Goal: Check status: Check status

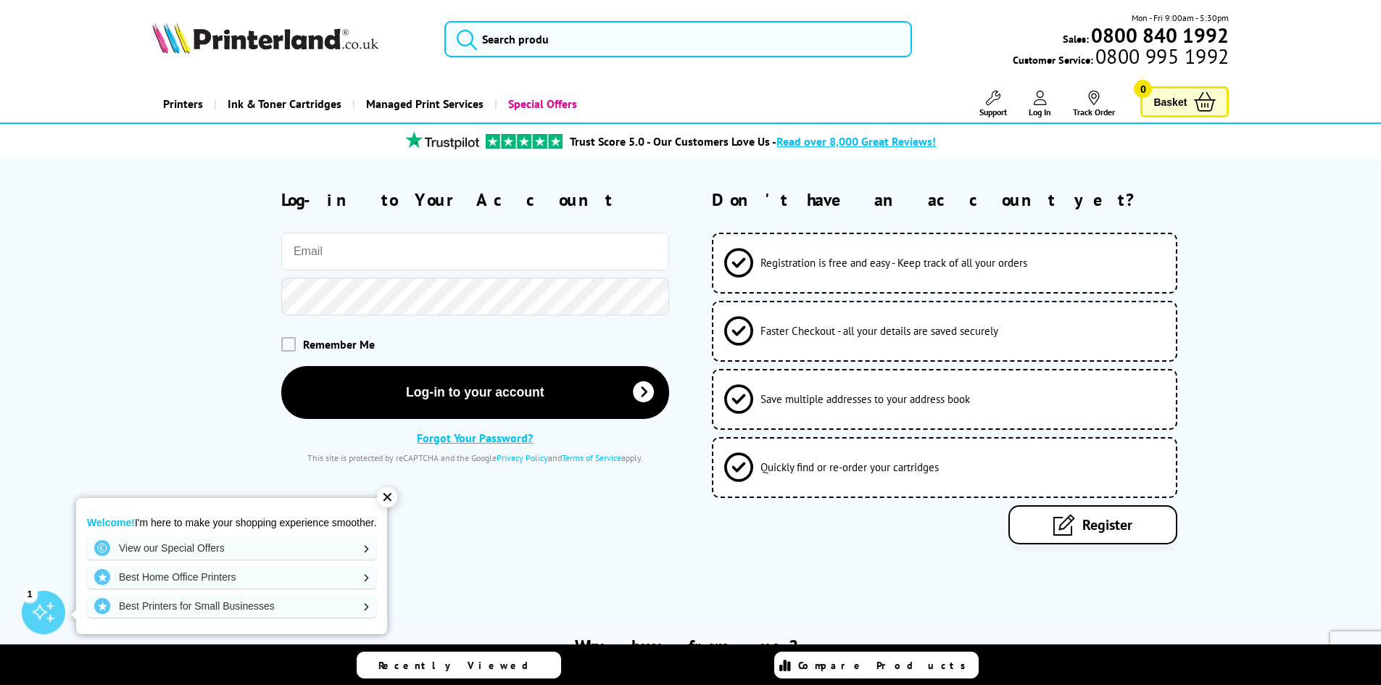
click at [367, 259] on input "email" at bounding box center [475, 252] width 388 height 38
drag, startPoint x: 367, startPoint y: 259, endPoint x: 629, endPoint y: 540, distance: 383.6
click at [670, 560] on div "Please correct the following errors with your submission: Log-in to Your Accoun…" at bounding box center [690, 387] width 1381 height 457
click at [328, 267] on input "email" at bounding box center [475, 252] width 388 height 38
type input "[EMAIL_ADDRESS][DOMAIN_NAME]"
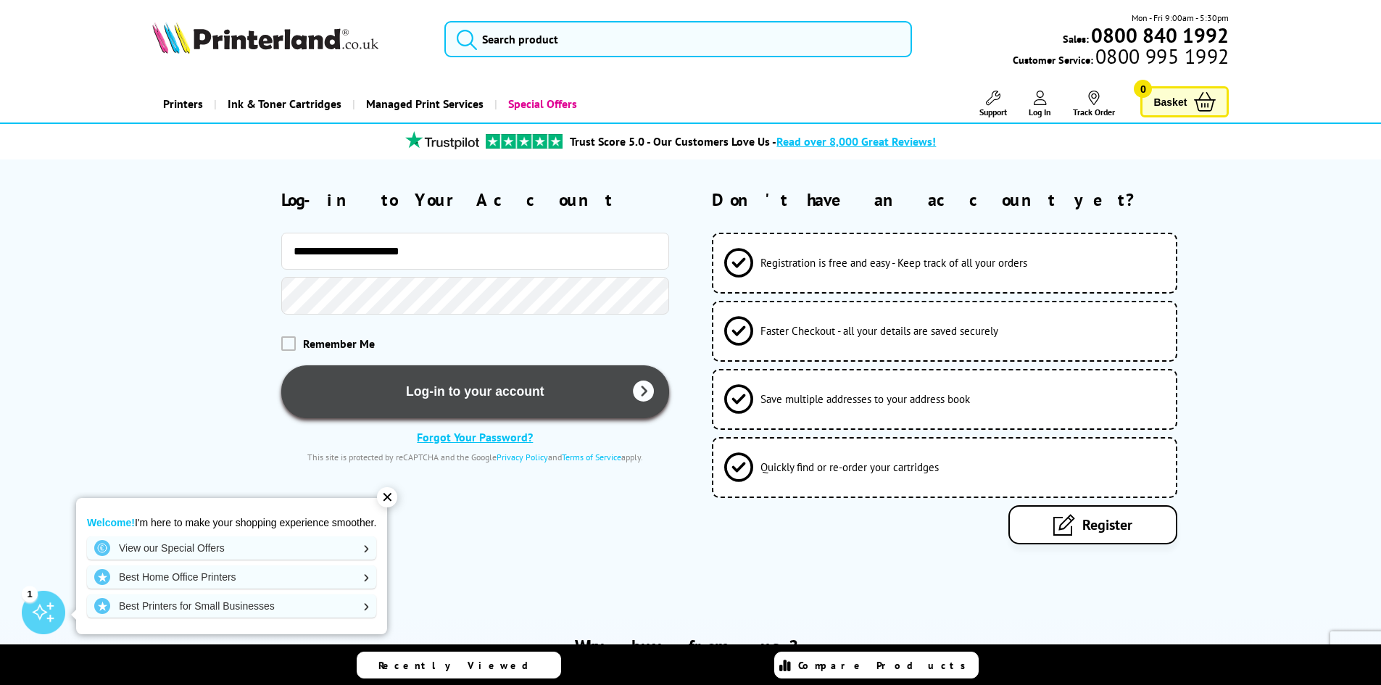
click at [390, 378] on button "Log-in to your account" at bounding box center [475, 391] width 388 height 53
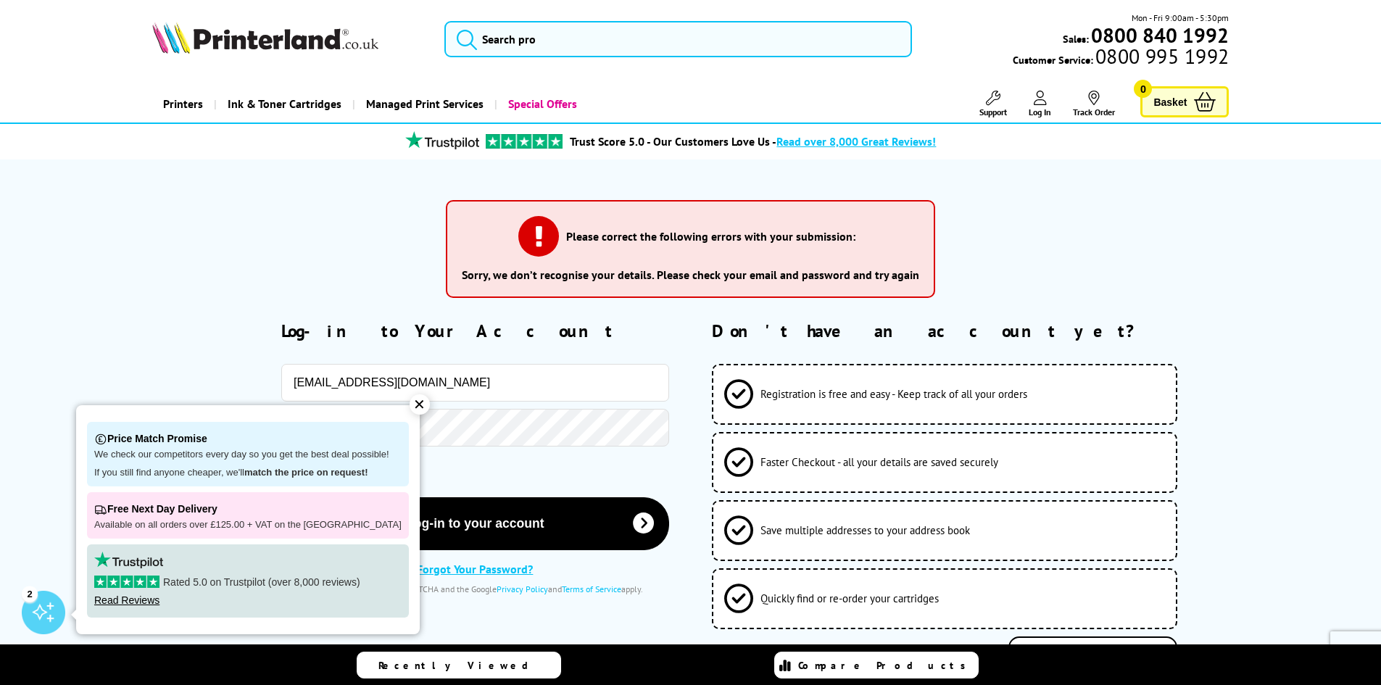
drag, startPoint x: 467, startPoint y: 382, endPoint x: 182, endPoint y: 376, distance: 284.9
click at [182, 376] on div "[EMAIL_ADDRESS][DOMAIN_NAME]" at bounding box center [410, 383] width 517 height 38
type input "[PERSON_NAME][EMAIL_ADDRESS][PERSON_NAME][DOMAIN_NAME]"
click at [301, 330] on h2 "Log-in to Your Account" at bounding box center [475, 331] width 388 height 22
click at [409, 400] on div "✕" at bounding box center [419, 404] width 20 height 20
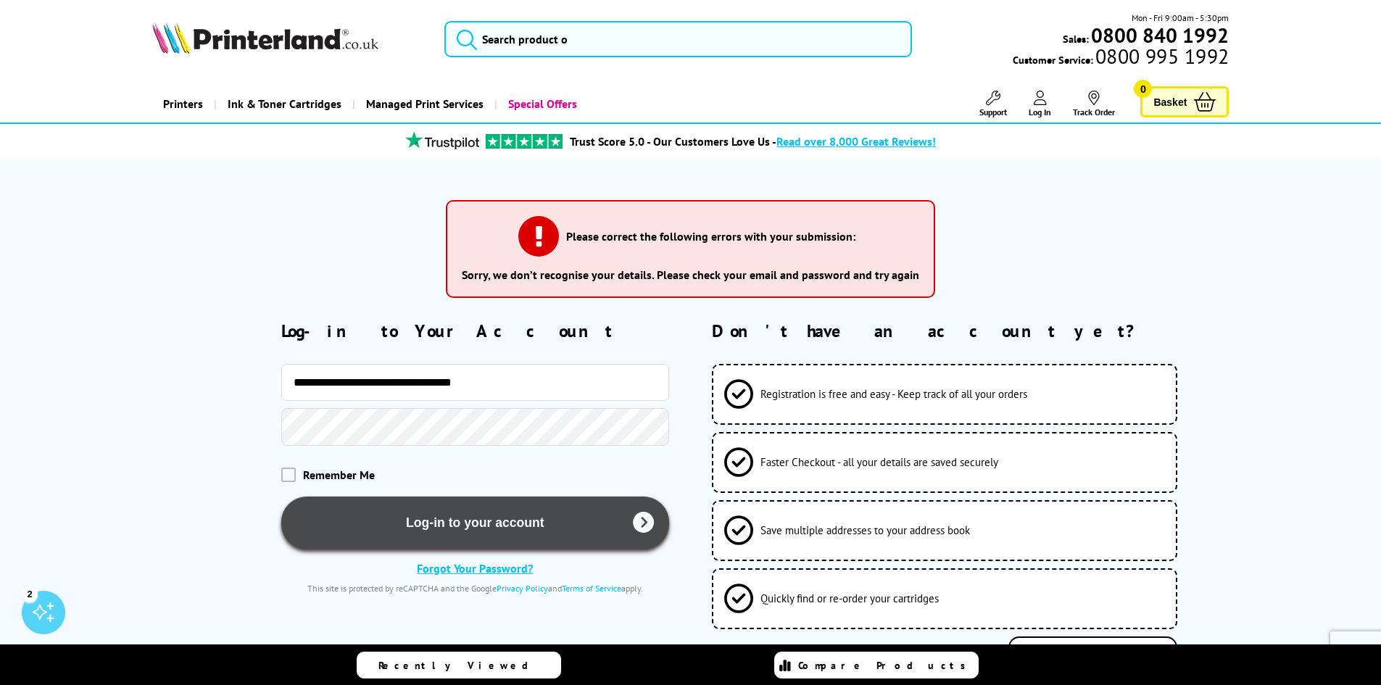
click at [485, 537] on button "Log-in to your account" at bounding box center [475, 522] width 388 height 53
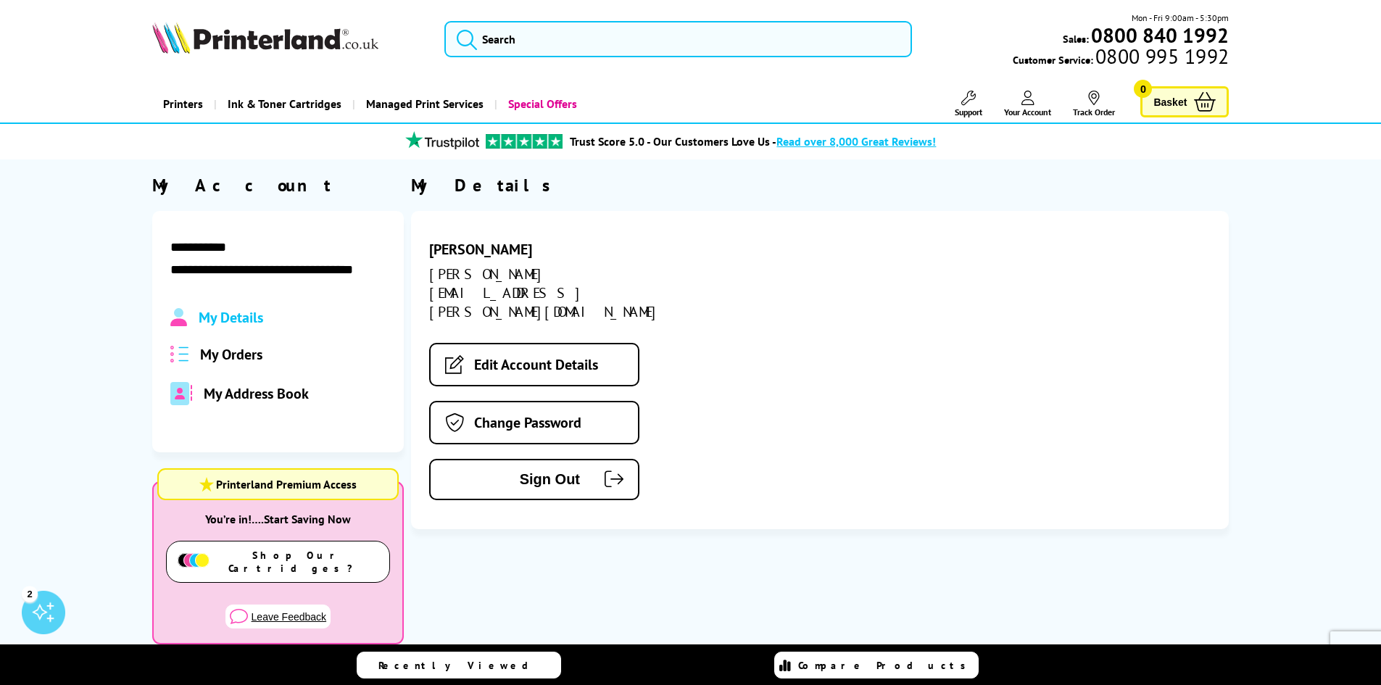
click at [226, 359] on span "My Orders" at bounding box center [231, 354] width 62 height 19
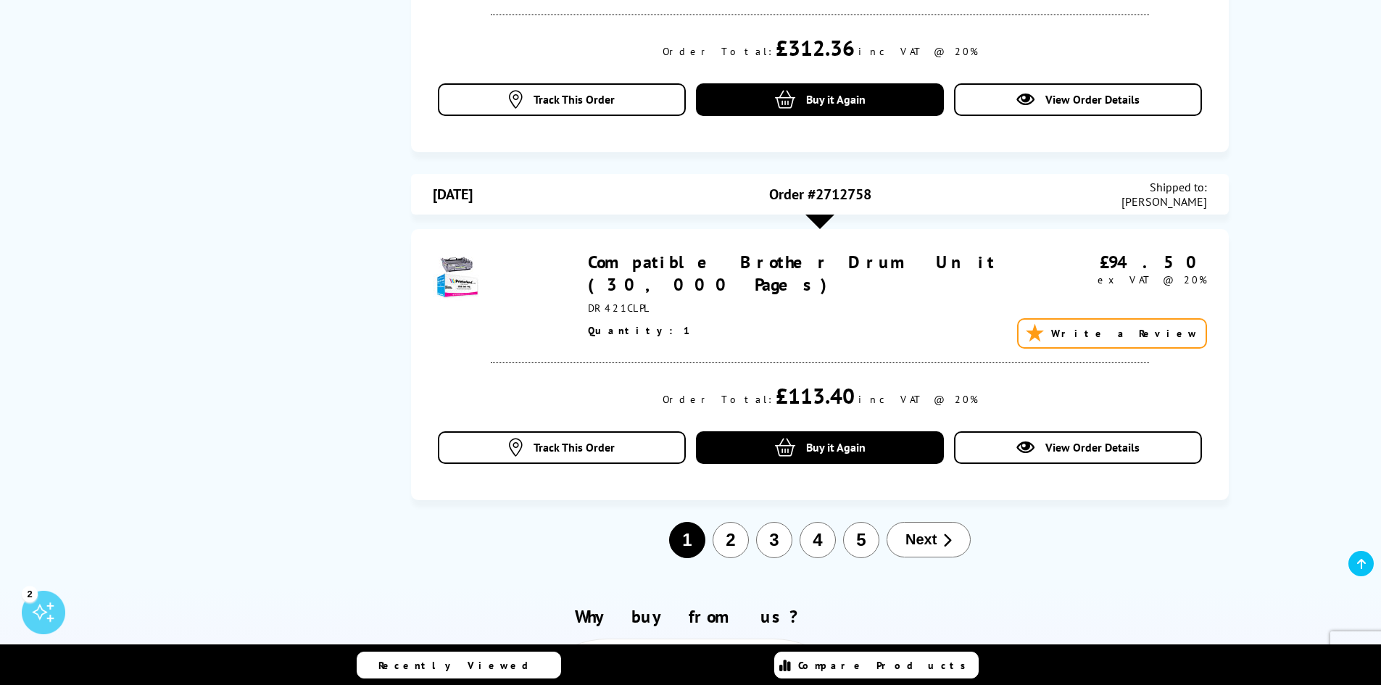
scroll to position [1444, 0]
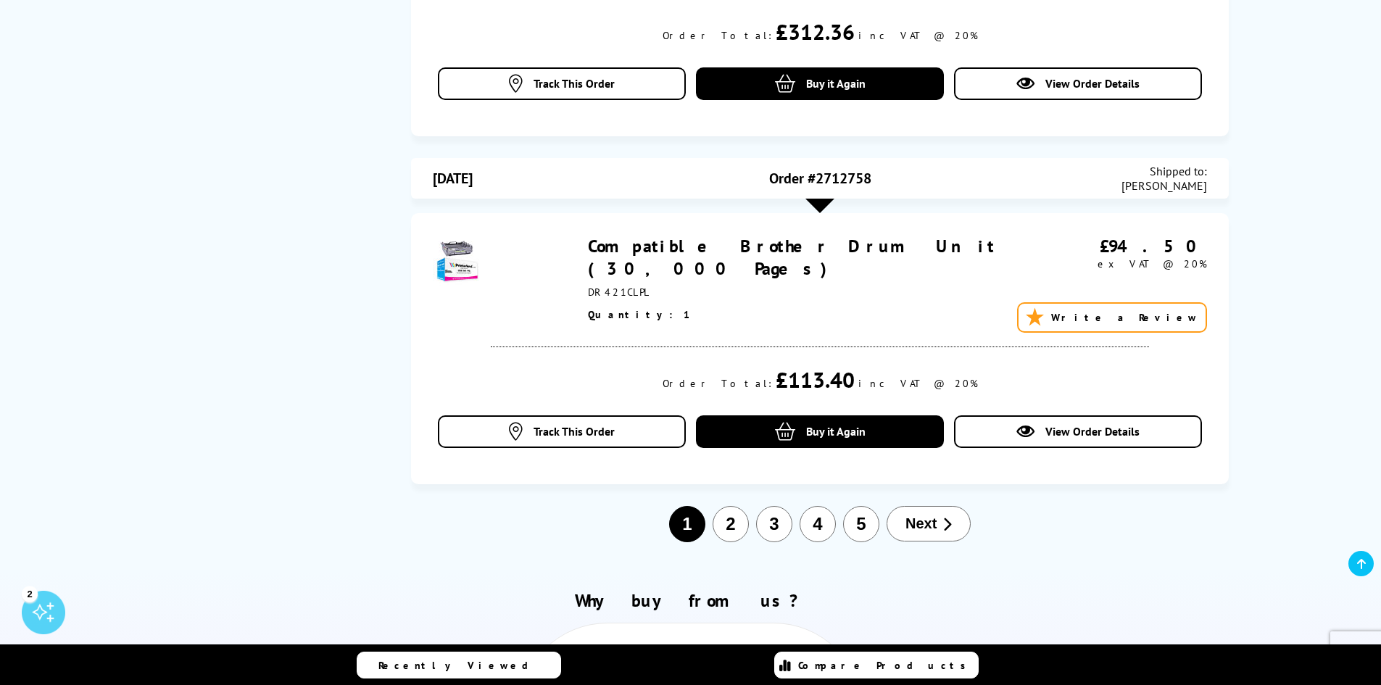
click at [909, 526] on span "Next" at bounding box center [920, 523] width 31 height 17
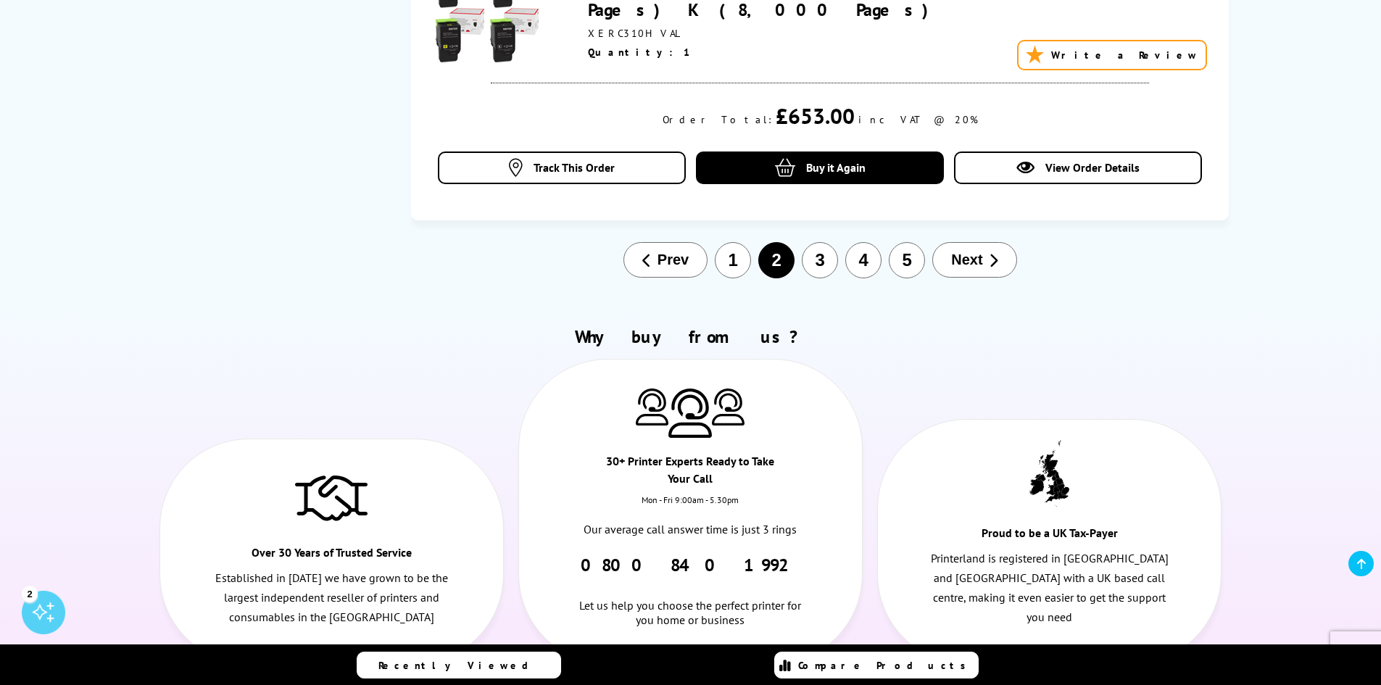
scroll to position [1748, 0]
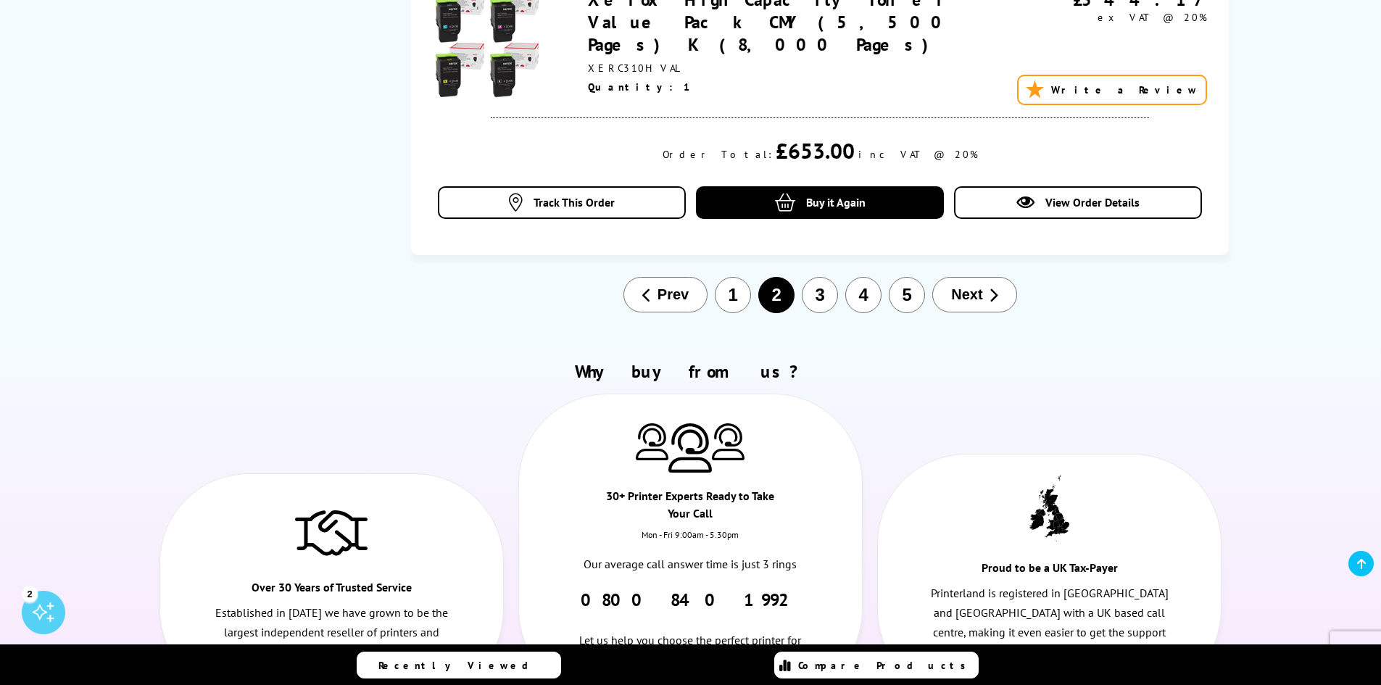
click at [652, 277] on button "Prev" at bounding box center [665, 295] width 84 height 36
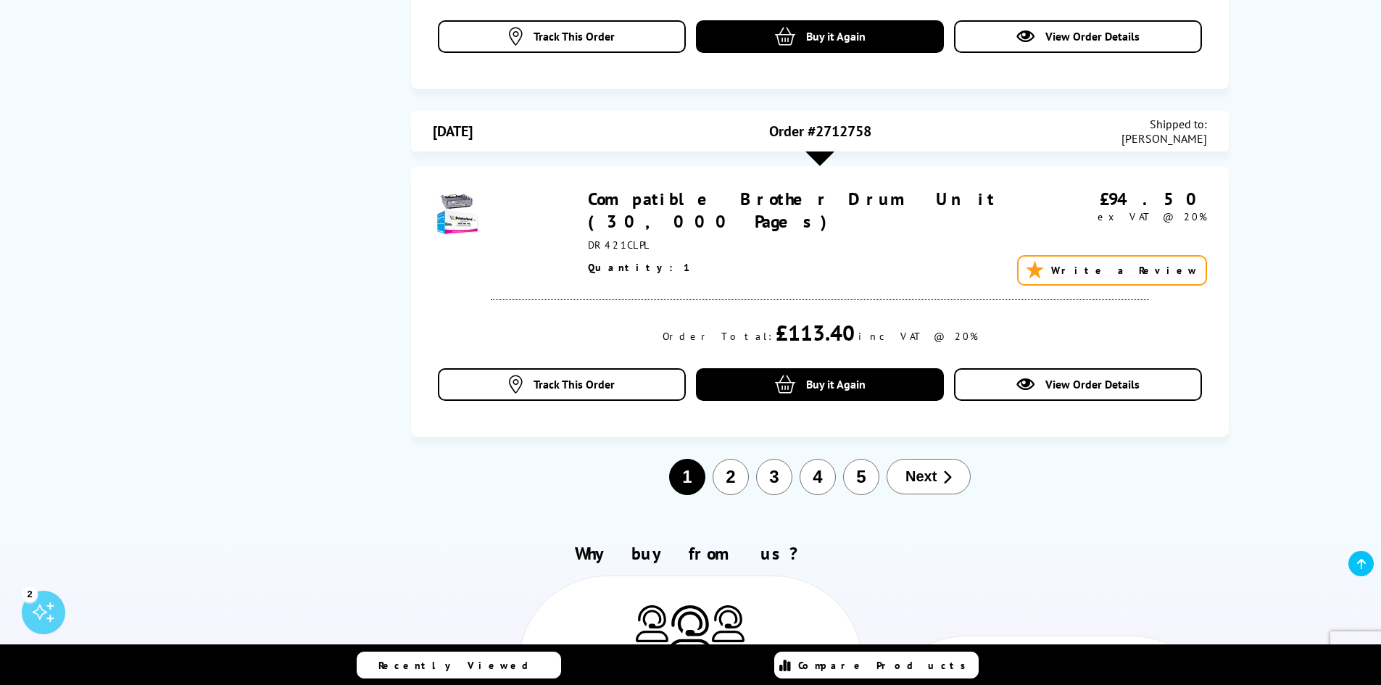
scroll to position [1671, 0]
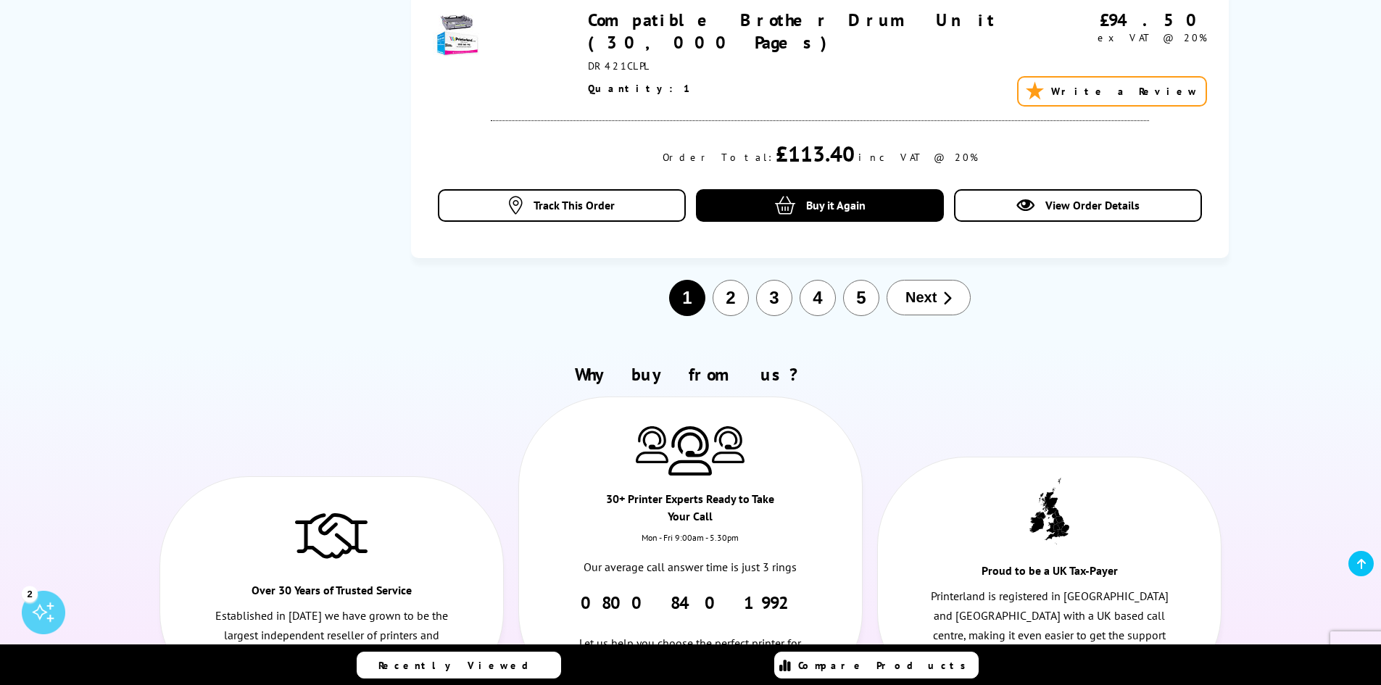
click at [719, 293] on button "2" at bounding box center [730, 298] width 36 height 36
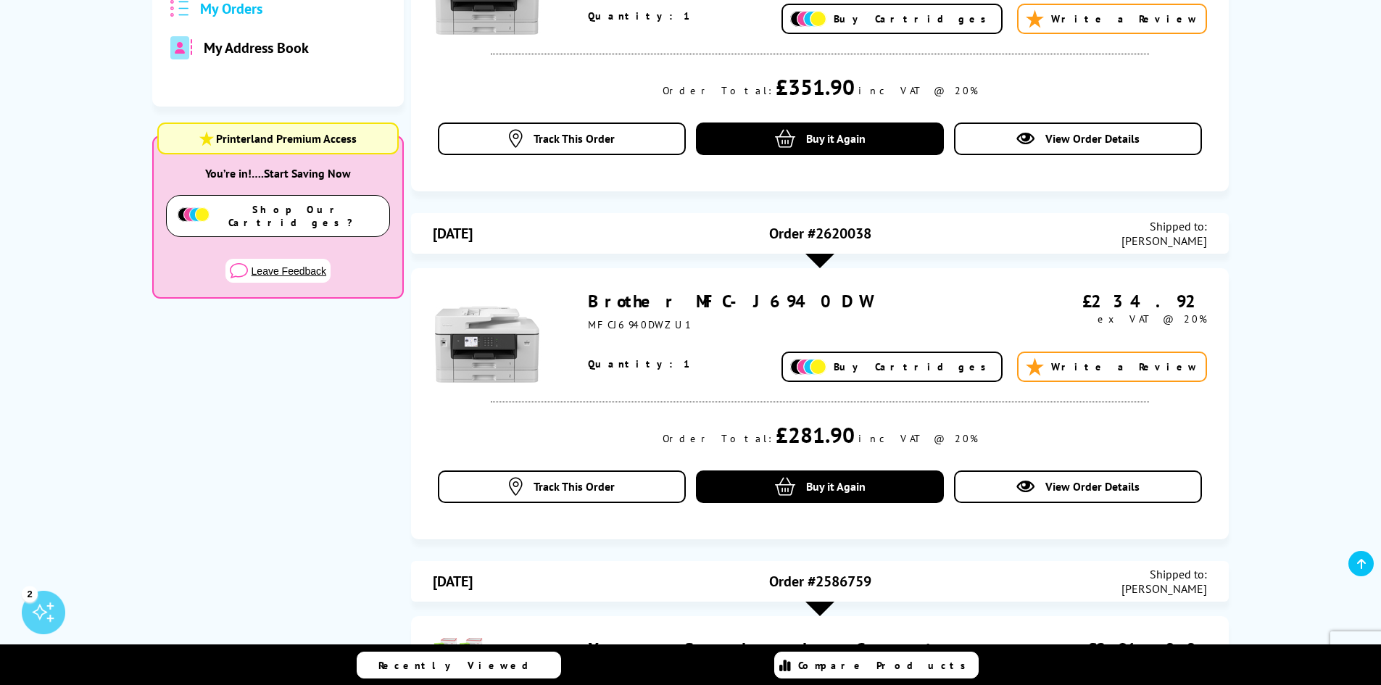
scroll to position [174, 0]
